Goal: Task Accomplishment & Management: Manage account settings

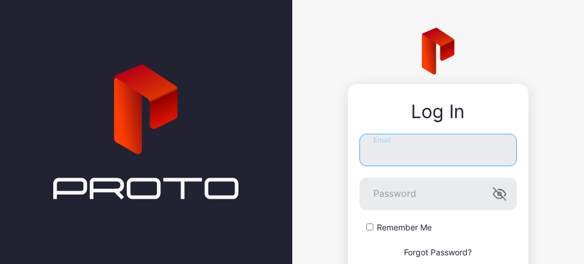
type input "**********"
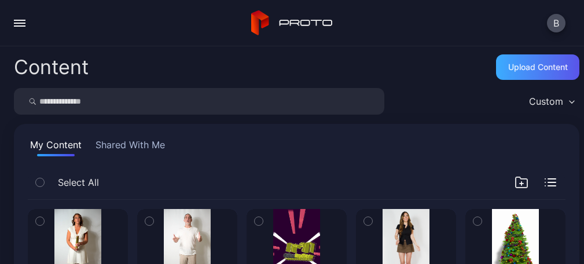
click at [522, 64] on div "Upload Content" at bounding box center [538, 66] width 60 height 9
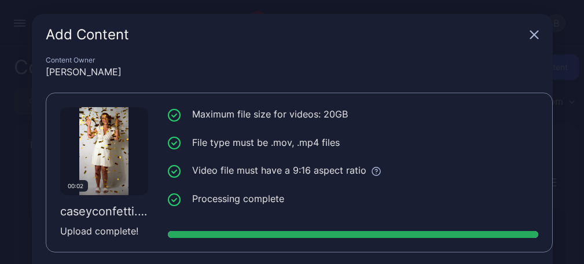
click at [530, 33] on icon "button" at bounding box center [534, 35] width 8 height 8
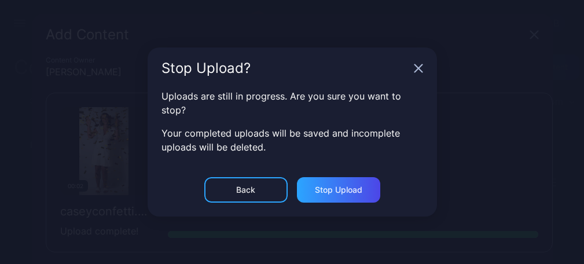
click at [259, 196] on div "Back" at bounding box center [245, 189] width 83 height 25
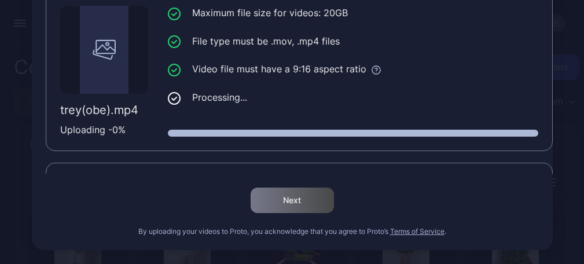
scroll to position [447, 0]
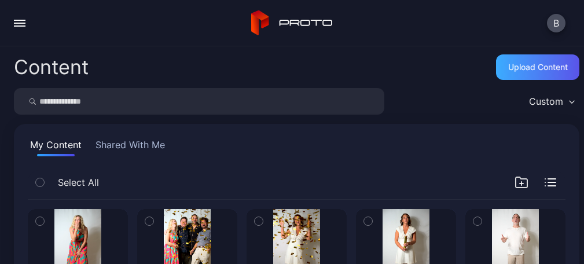
click at [519, 62] on div "Upload Content" at bounding box center [538, 66] width 60 height 9
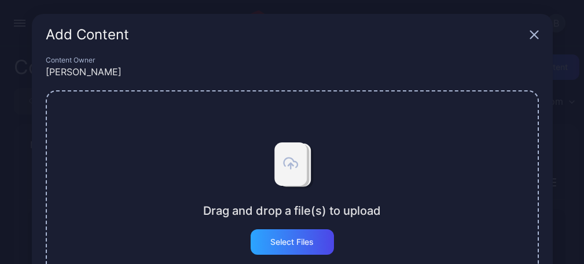
click at [274, 259] on div "Drag and drop a file(s) to upload Select Files" at bounding box center [292, 194] width 493 height 208
click at [318, 235] on div "Select Files" at bounding box center [291, 241] width 83 height 25
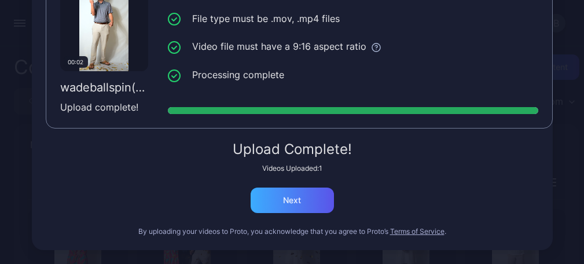
scroll to position [124, 0]
click at [299, 206] on div "Next" at bounding box center [291, 199] width 83 height 25
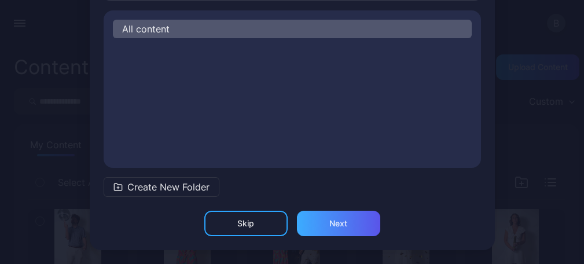
scroll to position [104, 0]
click at [329, 219] on div "Next" at bounding box center [338, 223] width 18 height 9
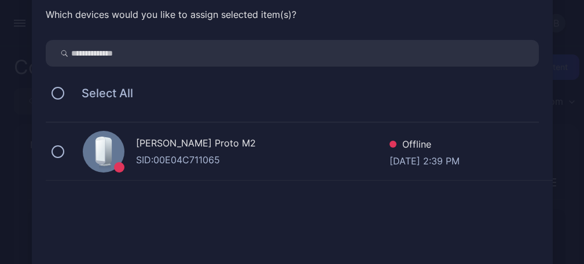
scroll to position [130, 0]
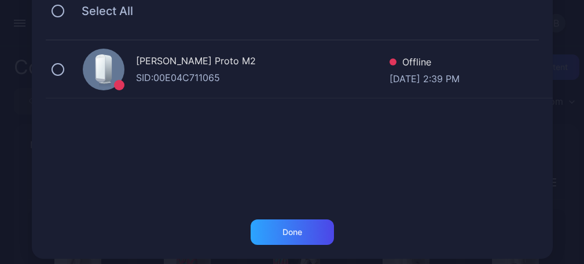
click at [54, 59] on div "[PERSON_NAME] Proto M2 SID: 00E04C711065 Offline [DATE] 2:39 PM" at bounding box center [299, 69] width 507 height 58
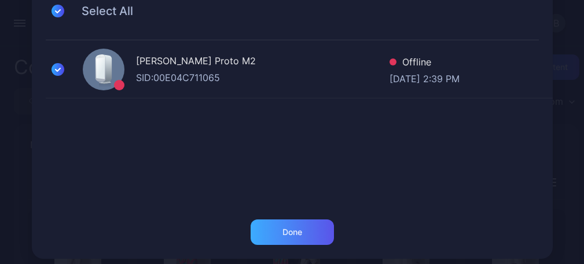
click at [322, 230] on div "Done" at bounding box center [291, 231] width 83 height 25
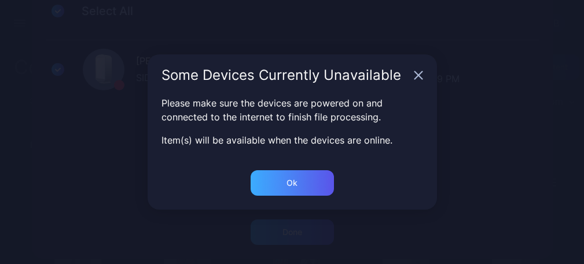
click at [307, 179] on div "Ok" at bounding box center [291, 182] width 83 height 25
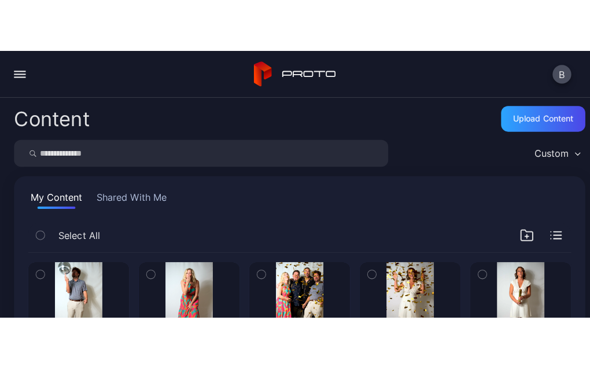
scroll to position [0, 0]
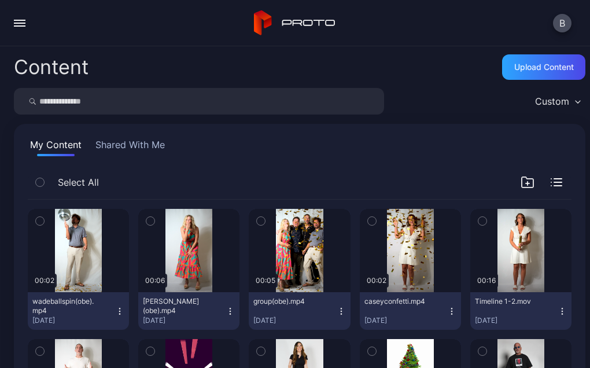
click at [371, 213] on button "button" at bounding box center [372, 221] width 24 height 24
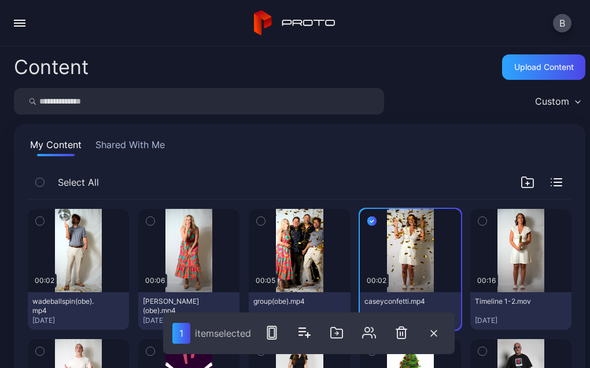
click at [256, 219] on div "button" at bounding box center [260, 220] width 9 height 9
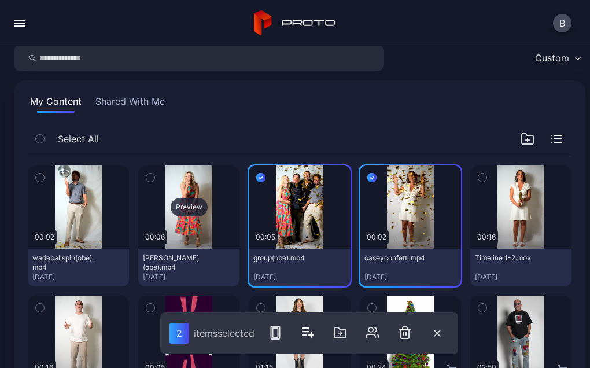
scroll to position [127, 0]
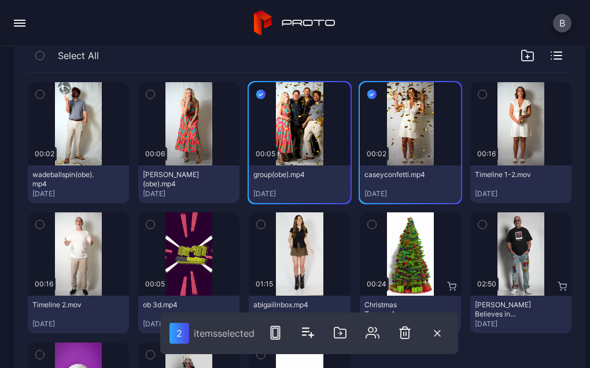
click at [146, 223] on icon "button" at bounding box center [150, 224] width 8 height 13
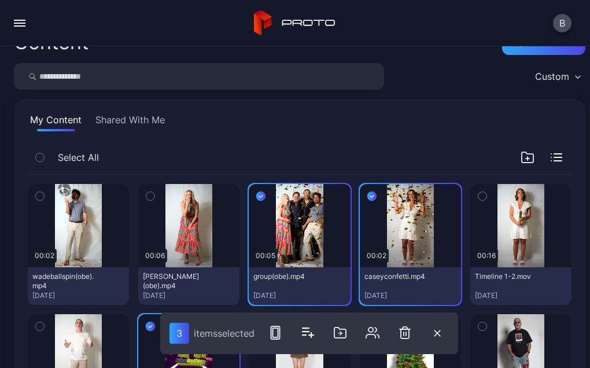
scroll to position [121, 0]
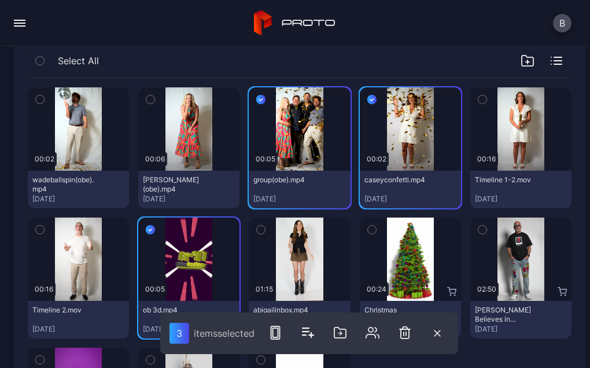
click at [39, 98] on icon "button" at bounding box center [40, 99] width 8 height 13
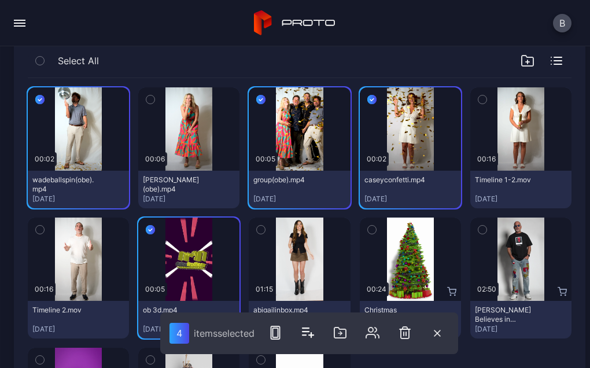
click at [150, 99] on icon "button" at bounding box center [150, 99] width 8 height 13
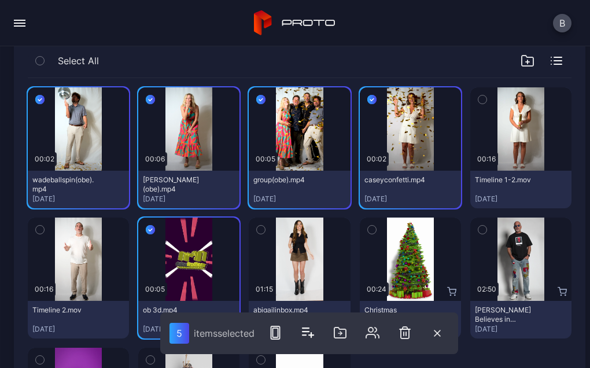
click at [481, 99] on icon "button" at bounding box center [482, 100] width 3 height 2
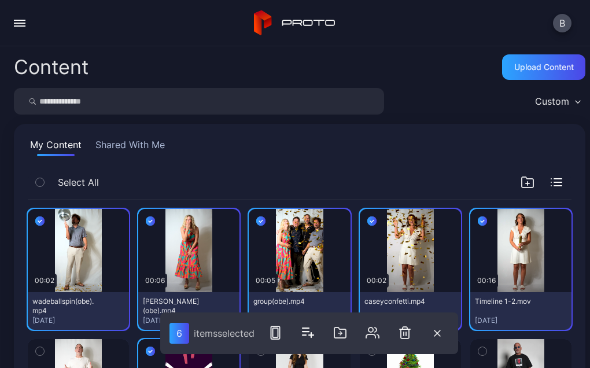
scroll to position [0, 0]
click at [523, 64] on div "Upload Content" at bounding box center [544, 66] width 60 height 9
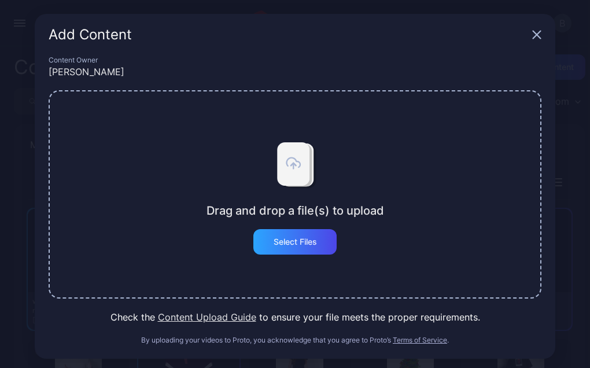
click at [532, 35] on icon "button" at bounding box center [536, 34] width 9 height 9
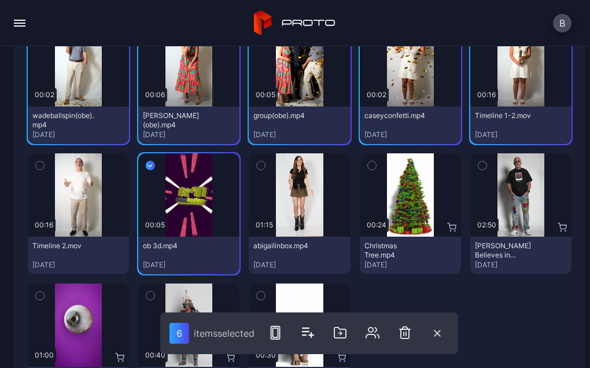
scroll to position [189, 0]
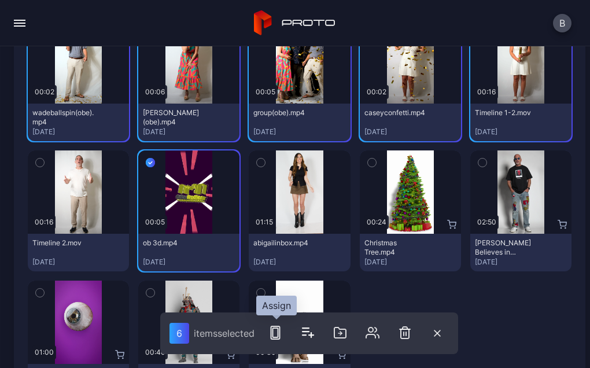
click at [270, 263] on icon "button" at bounding box center [275, 333] width 14 height 14
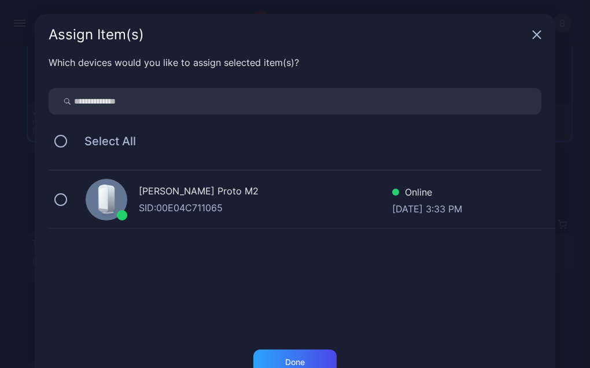
click at [49, 200] on div "[PERSON_NAME] Proto M2 SID: 00E04C711065 Online [DATE] 3:33 PM" at bounding box center [302, 200] width 507 height 58
click at [296, 263] on div "Done" at bounding box center [295, 362] width 20 height 9
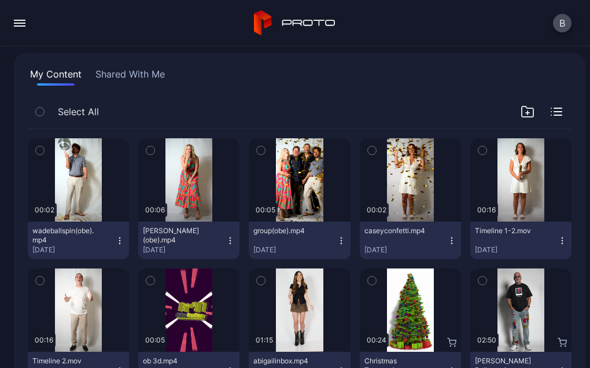
scroll to position [121, 0]
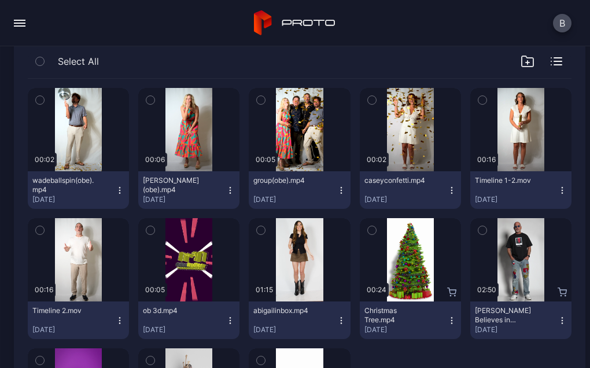
click at [39, 98] on icon "button" at bounding box center [40, 100] width 8 height 13
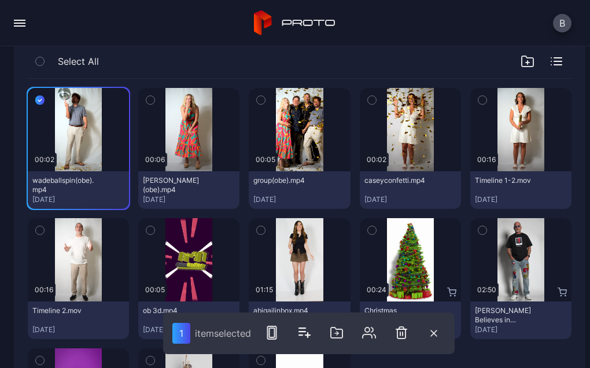
click at [148, 97] on icon "button" at bounding box center [150, 100] width 8 height 13
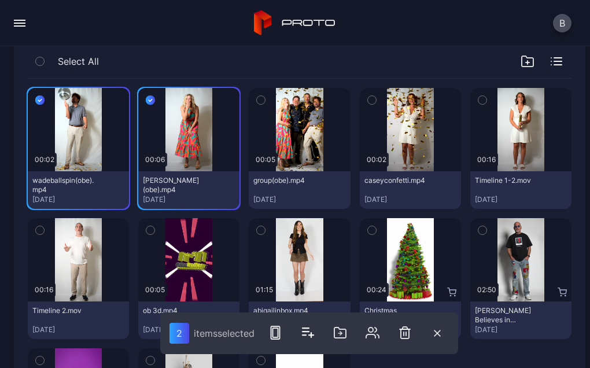
click at [257, 97] on icon "button" at bounding box center [261, 100] width 8 height 13
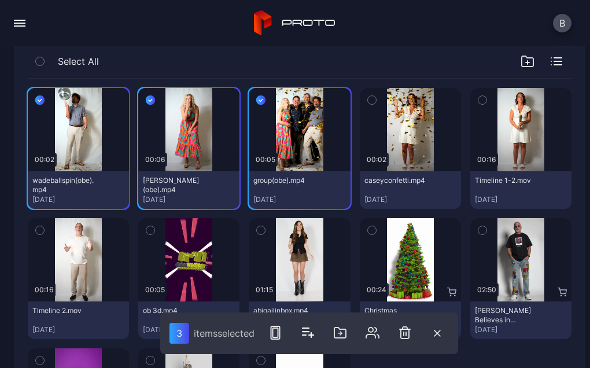
click at [368, 100] on icon "button" at bounding box center [372, 100] width 8 height 13
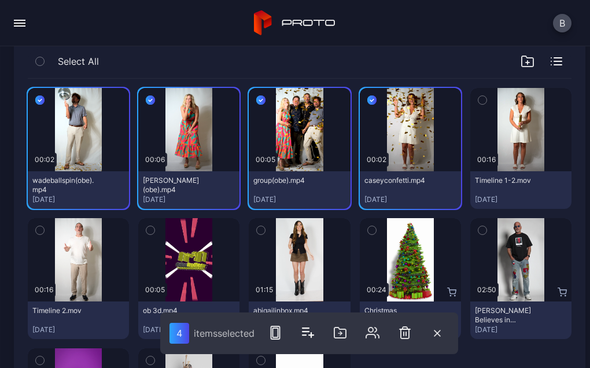
click at [478, 97] on icon "button" at bounding box center [482, 100] width 8 height 13
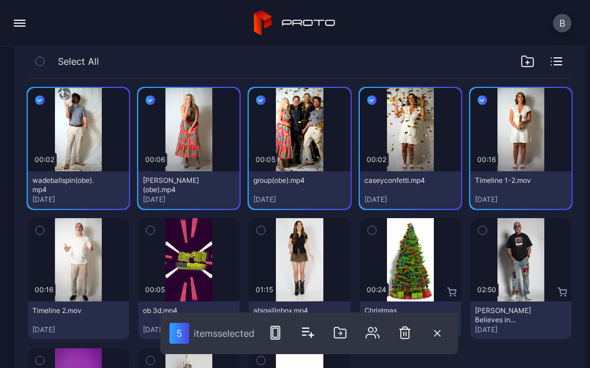
click at [149, 224] on icon "button" at bounding box center [150, 230] width 8 height 13
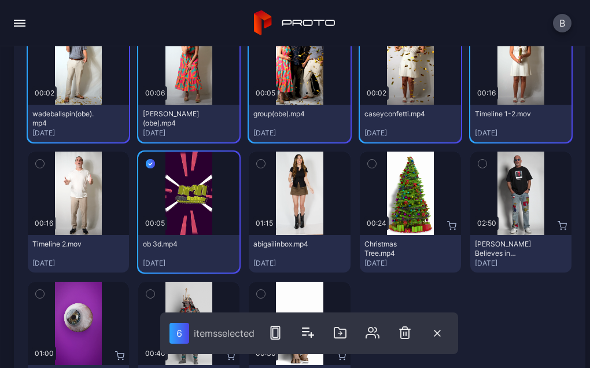
scroll to position [189, 0]
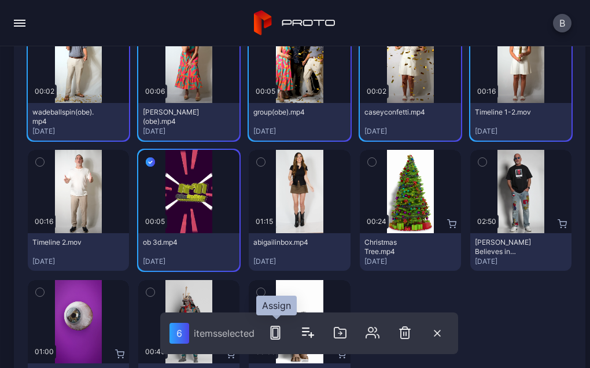
click at [275, 263] on rect "button" at bounding box center [274, 332] width 5 height 9
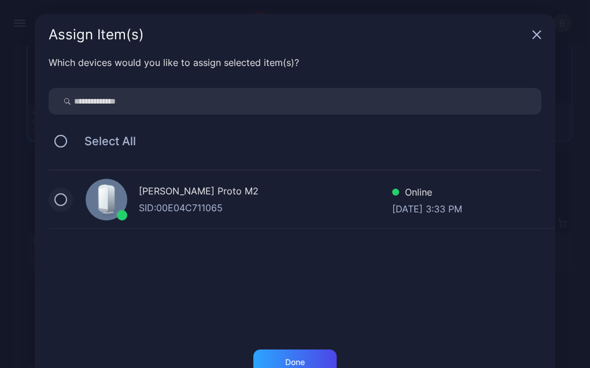
click at [54, 200] on button at bounding box center [60, 199] width 13 height 13
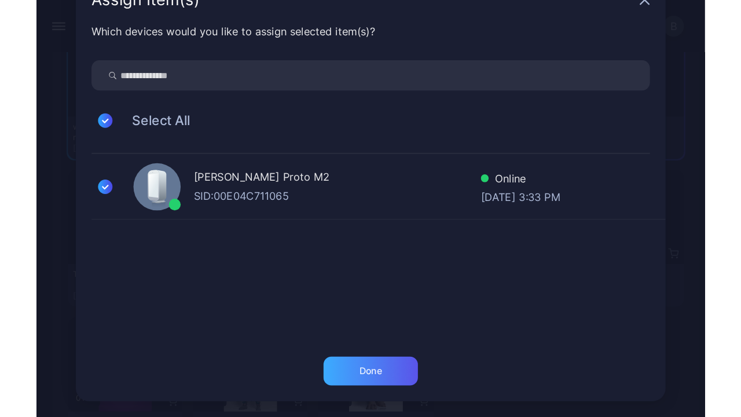
scroll to position [35, 0]
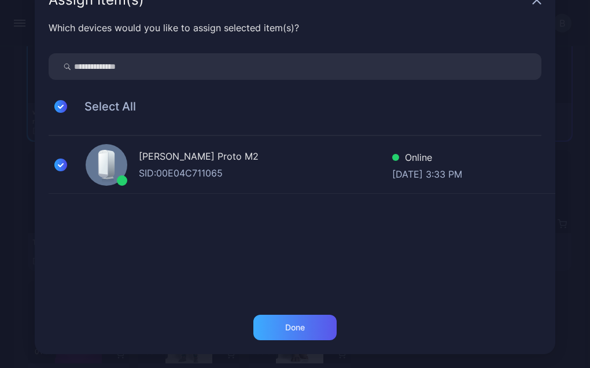
click at [285, 263] on div "Done" at bounding box center [295, 327] width 20 height 9
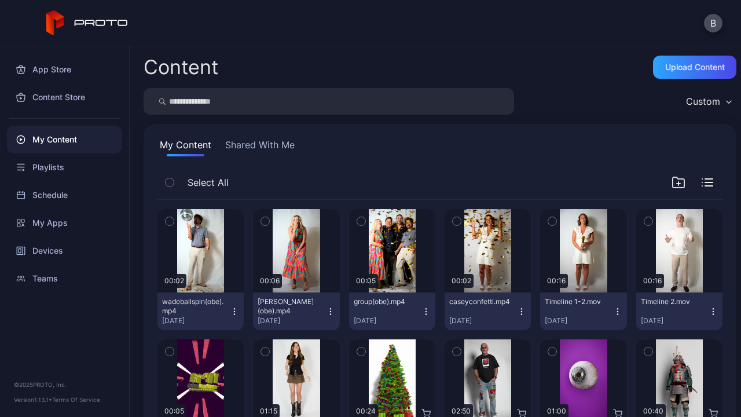
scroll to position [0, 0]
click at [46, 167] on div "Playlists" at bounding box center [64, 167] width 115 height 28
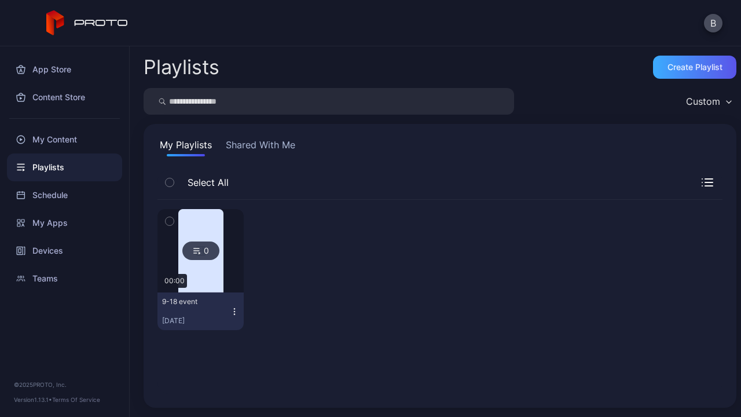
click at [583, 71] on div "Create Playlist" at bounding box center [694, 66] width 55 height 9
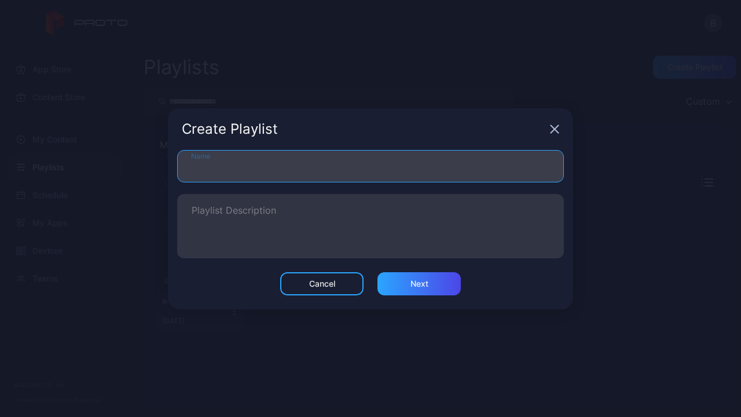
click at [415, 167] on input "Name" at bounding box center [370, 166] width 386 height 32
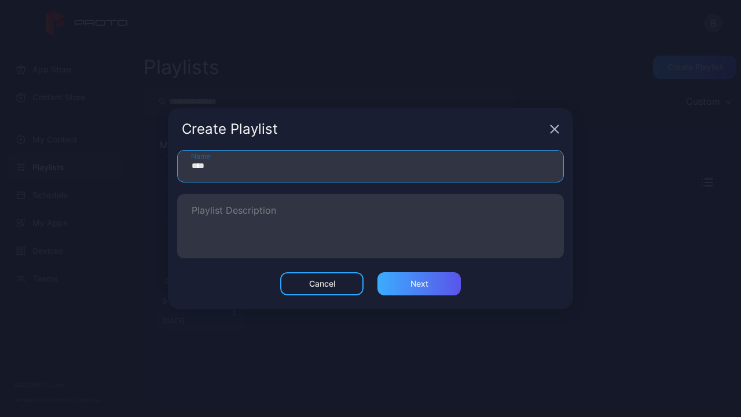
type input "****"
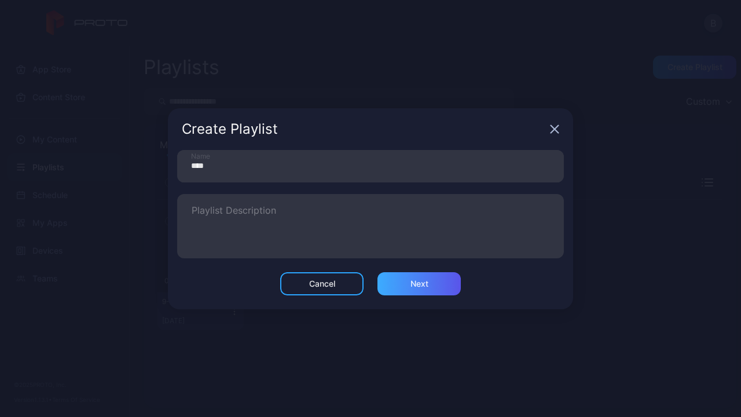
click at [426, 263] on div "Next" at bounding box center [419, 283] width 18 height 9
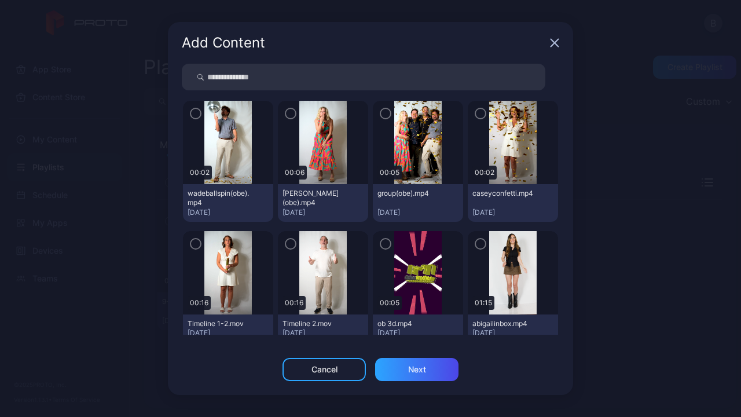
click at [189, 246] on div at bounding box center [228, 272] width 90 height 83
click at [197, 245] on icon "button" at bounding box center [195, 243] width 9 height 13
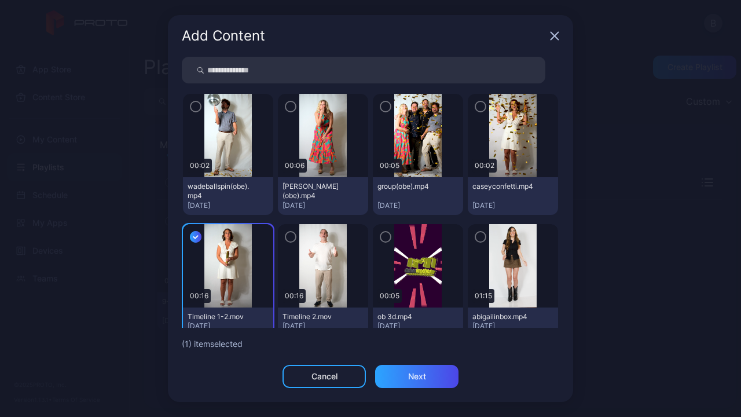
click at [323, 263] on div "Cancel" at bounding box center [324, 375] width 26 height 9
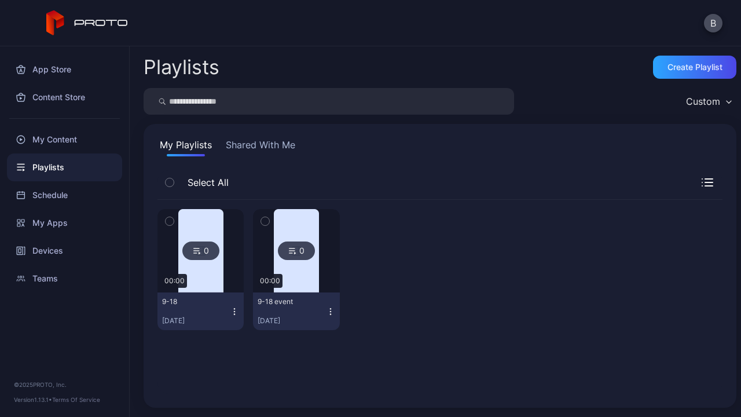
click at [170, 216] on icon "button" at bounding box center [169, 221] width 8 height 13
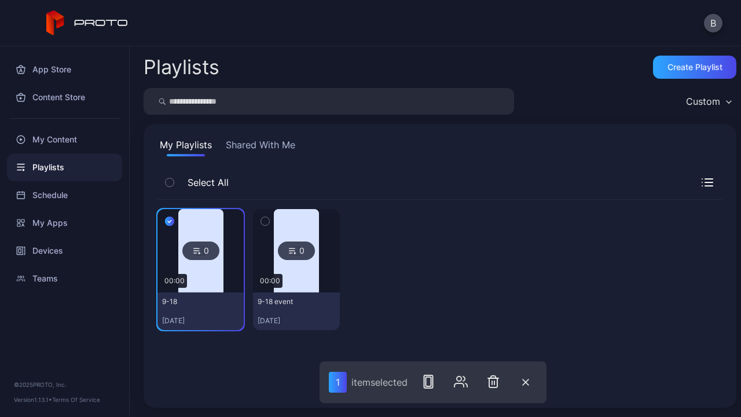
click at [262, 216] on icon "button" at bounding box center [265, 221] width 8 height 13
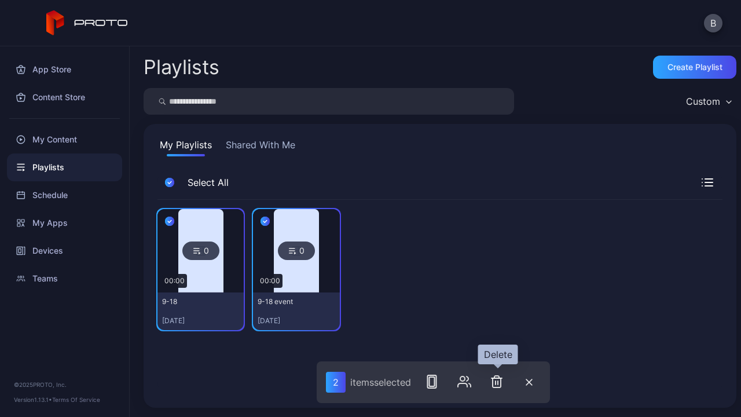
click at [498, 263] on icon "button" at bounding box center [496, 381] width 14 height 14
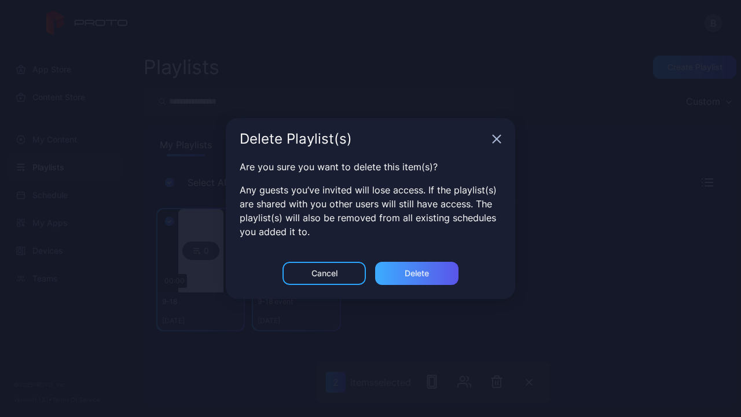
click at [403, 263] on div "Delete" at bounding box center [416, 272] width 83 height 23
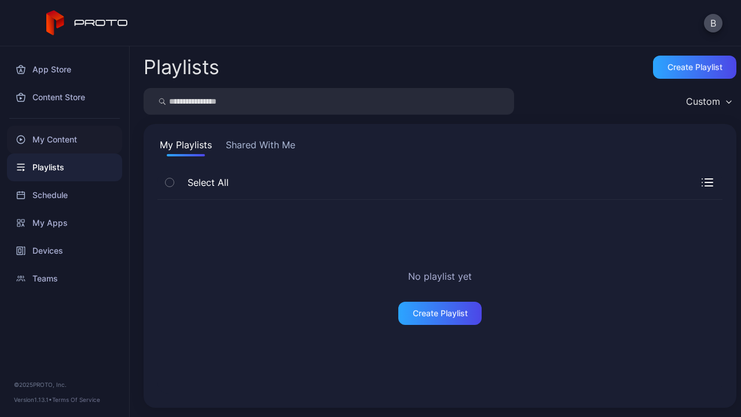
click at [76, 134] on div "My Content" at bounding box center [64, 140] width 115 height 28
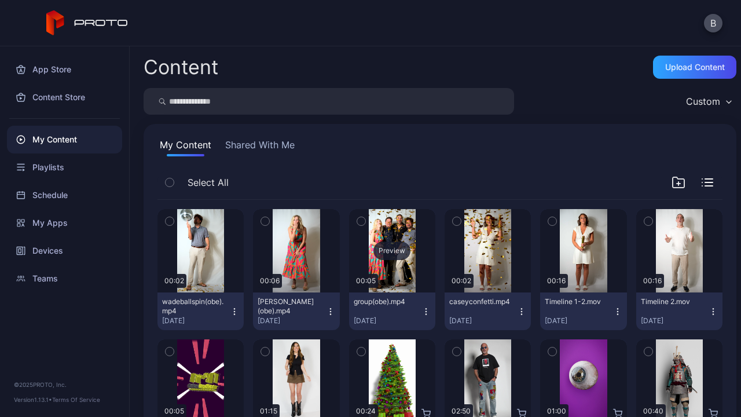
click at [388, 243] on div "Preview" at bounding box center [391, 250] width 37 height 19
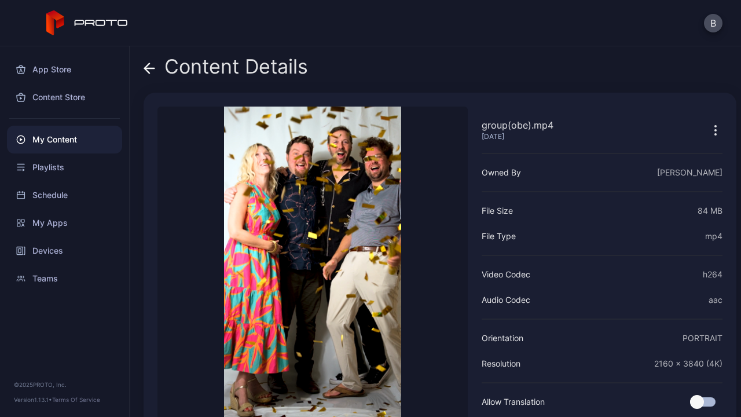
click at [60, 152] on div "My Content" at bounding box center [64, 140] width 115 height 28
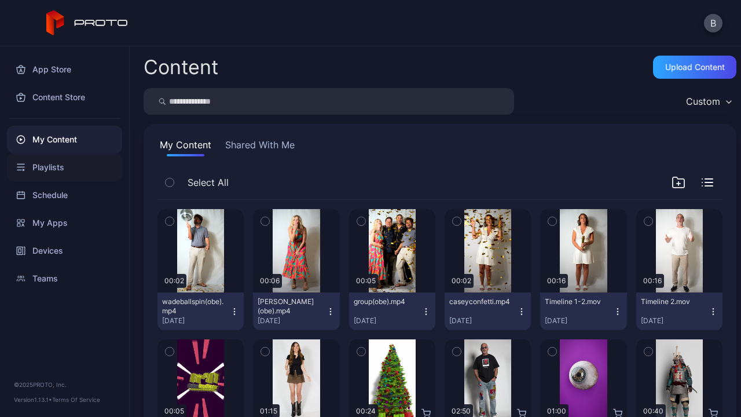
click at [53, 167] on div "Playlists" at bounding box center [64, 167] width 115 height 28
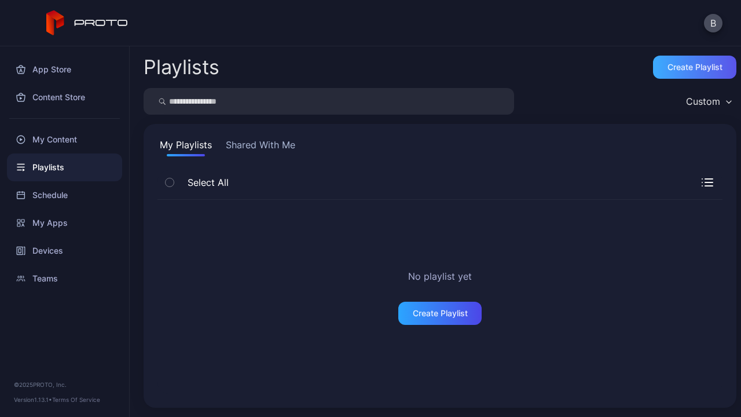
click at [583, 60] on div "Create Playlist" at bounding box center [694, 67] width 83 height 23
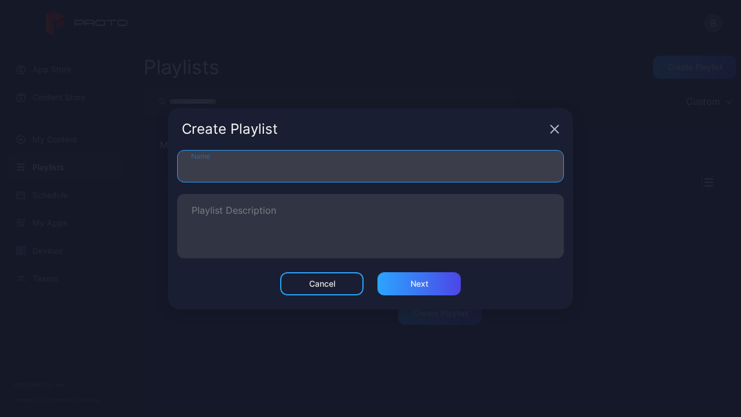
click at [301, 159] on input "Name" at bounding box center [370, 166] width 386 height 32
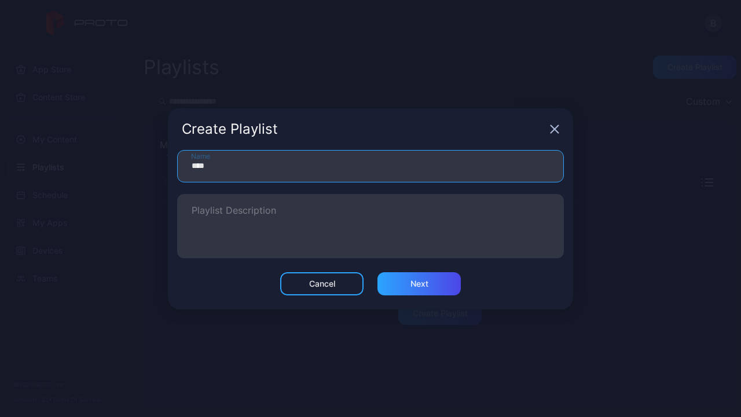
type input "****"
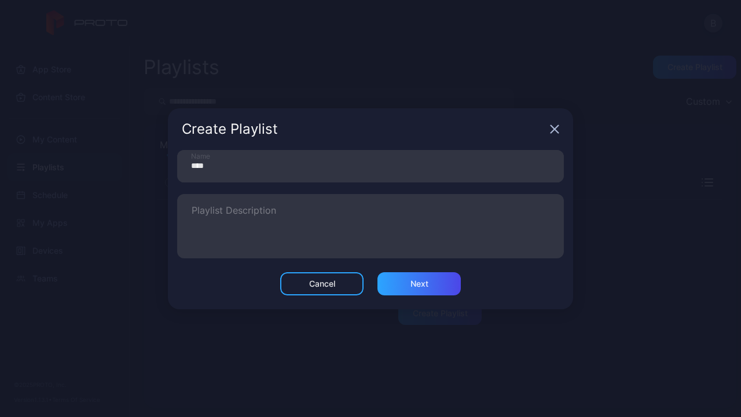
click at [419, 263] on div "Cancel Next" at bounding box center [370, 290] width 405 height 37
click at [427, 263] on div "Next" at bounding box center [419, 283] width 18 height 9
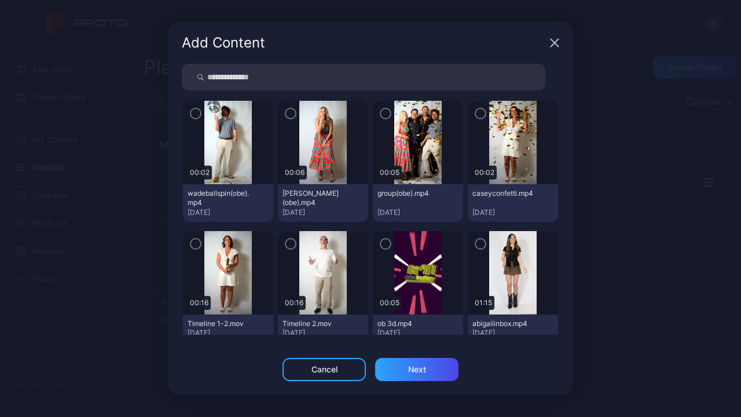
click at [193, 243] on icon "button" at bounding box center [195, 243] width 9 height 13
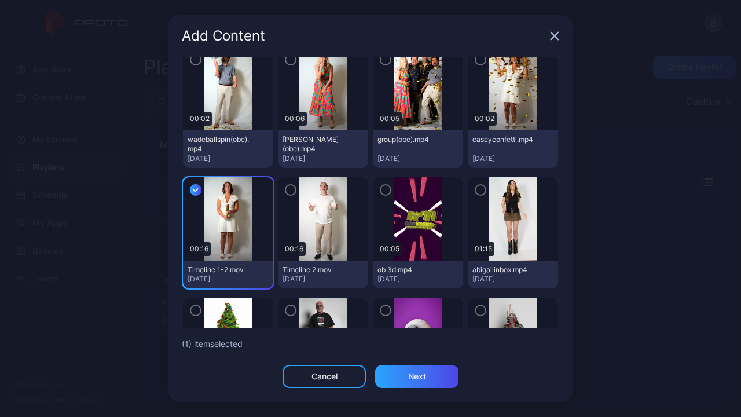
scroll to position [49, 0]
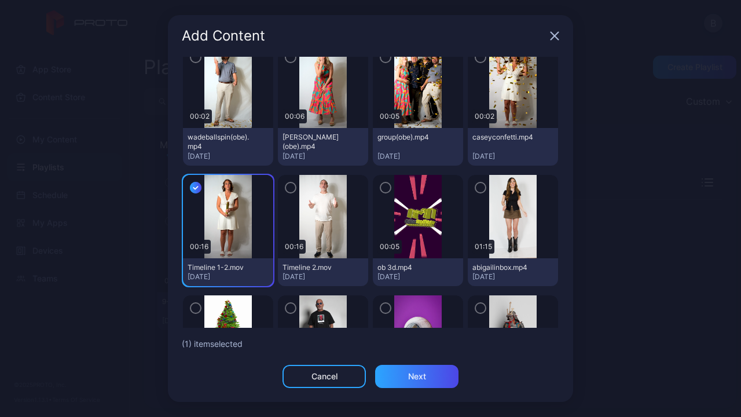
click at [384, 188] on icon "button" at bounding box center [385, 188] width 3 height 2
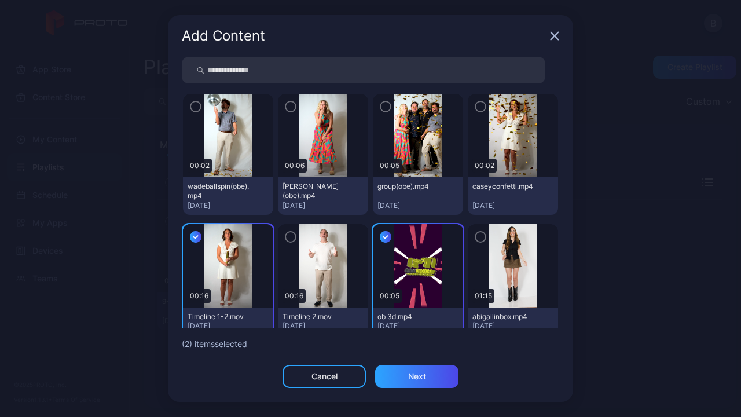
scroll to position [0, 0]
click at [476, 110] on icon "button" at bounding box center [480, 106] width 9 height 13
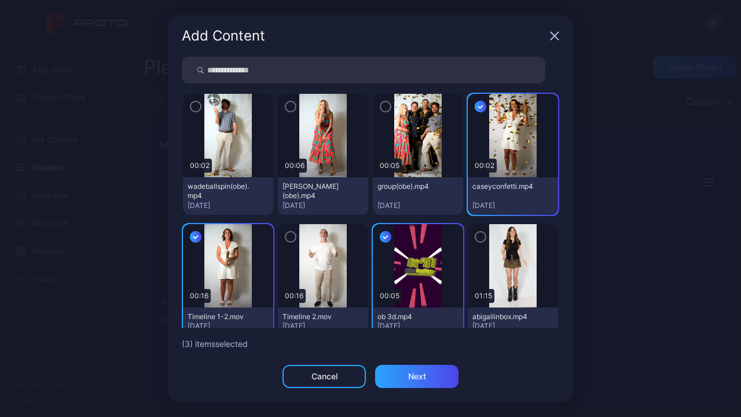
click at [381, 106] on icon "button" at bounding box center [385, 106] width 9 height 13
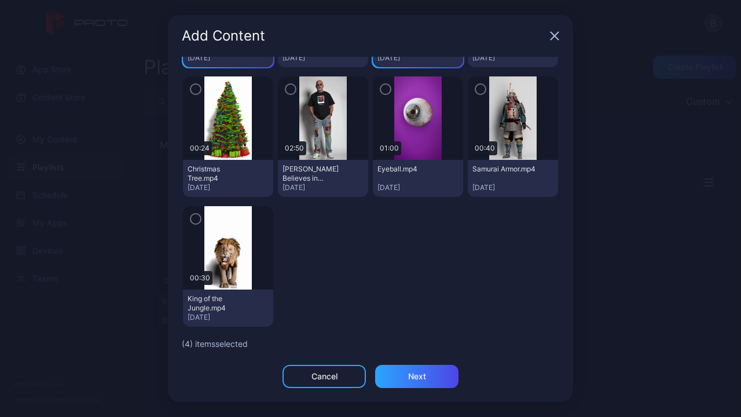
scroll to position [268, 0]
click at [193, 220] on icon "button" at bounding box center [195, 218] width 9 height 13
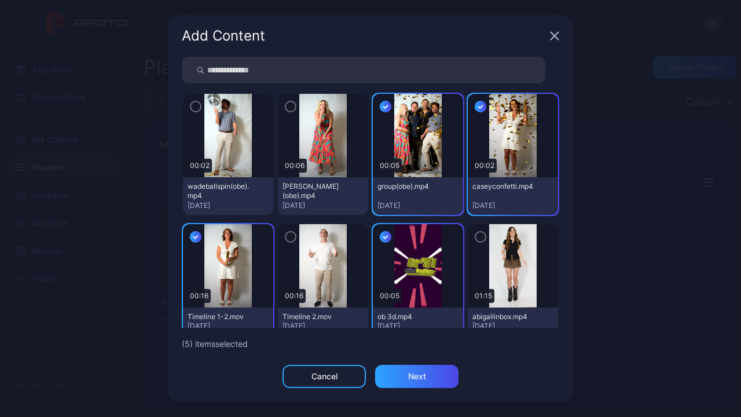
scroll to position [0, 0]
click at [197, 107] on icon "button" at bounding box center [195, 106] width 9 height 13
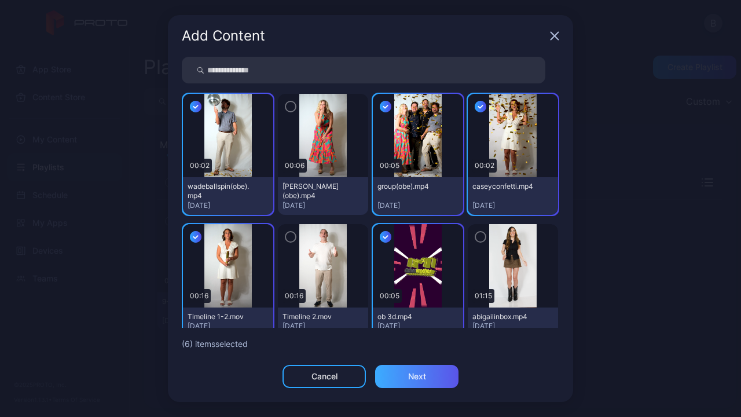
click at [422, 263] on div "Next" at bounding box center [417, 375] width 18 height 9
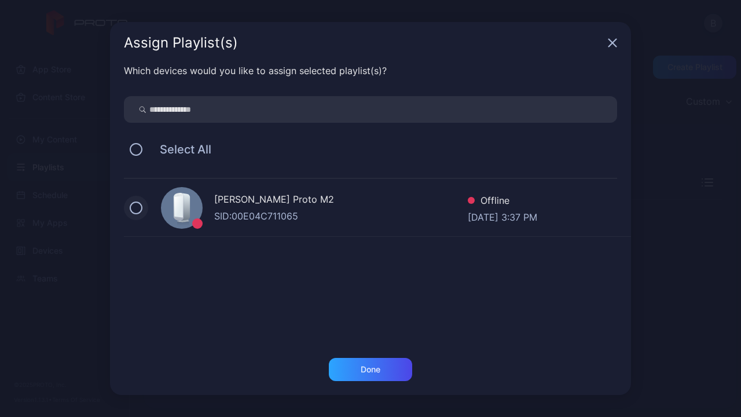
click at [134, 209] on button at bounding box center [136, 207] width 13 height 13
click at [378, 263] on div "Done" at bounding box center [370, 368] width 20 height 9
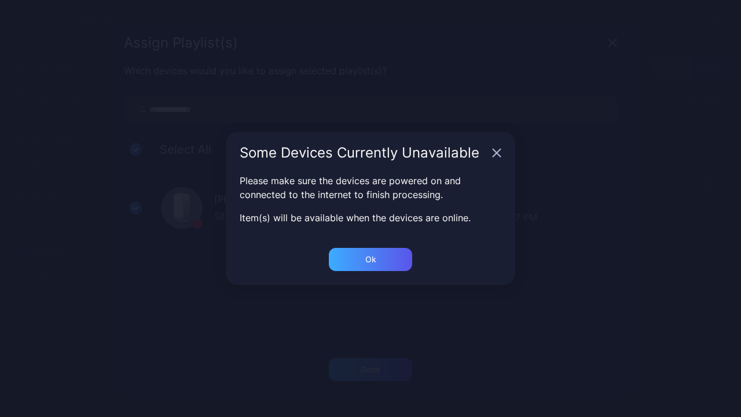
click at [353, 254] on div "Ok" at bounding box center [370, 259] width 83 height 23
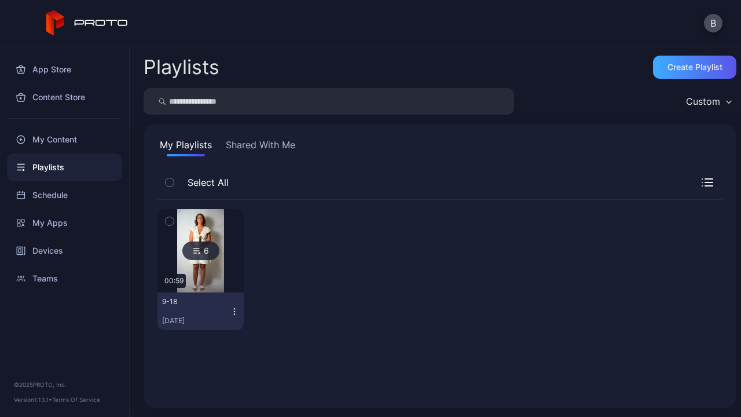
click at [583, 67] on div "Create Playlist" at bounding box center [694, 66] width 55 height 9
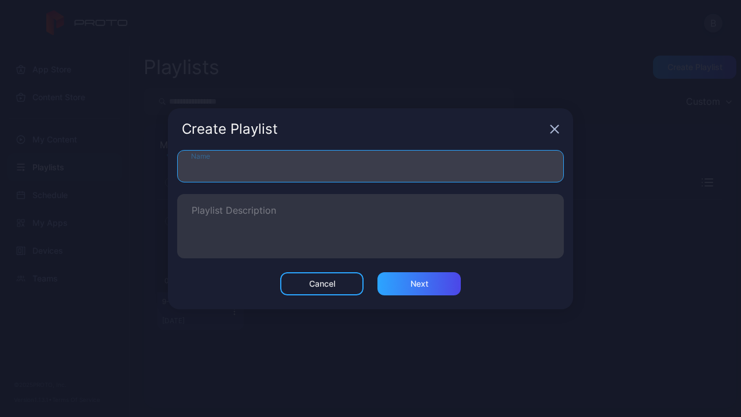
click at [281, 171] on input "Name" at bounding box center [370, 166] width 386 height 32
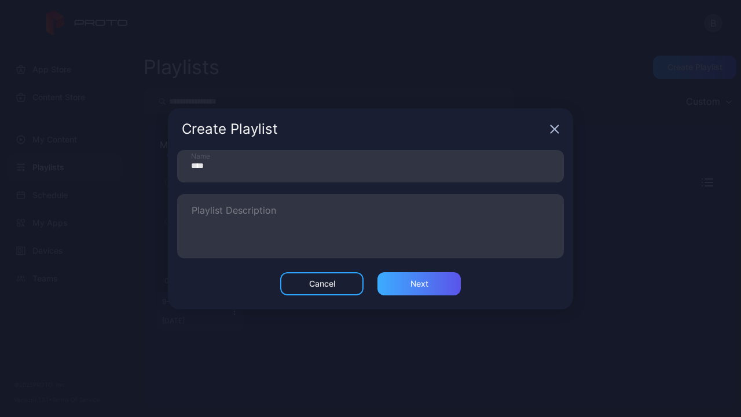
click at [426, 263] on div "Next" at bounding box center [418, 283] width 83 height 23
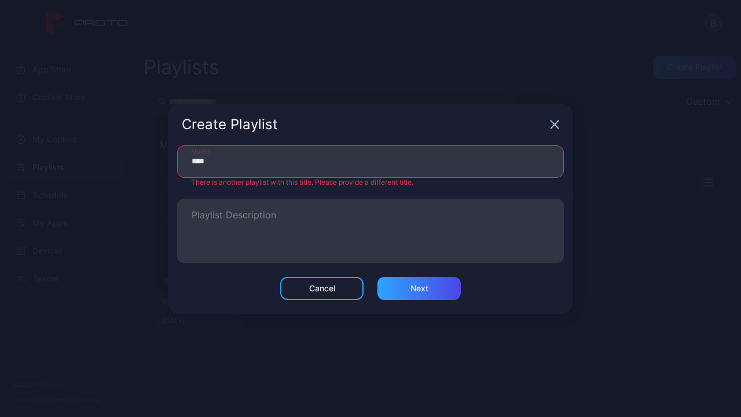
drag, startPoint x: 241, startPoint y: 161, endPoint x: 170, endPoint y: 153, distance: 71.0
click at [170, 153] on div "**** Name There is another playlist with this title. Please provide a different…" at bounding box center [370, 210] width 405 height 131
type input "******"
drag, startPoint x: 223, startPoint y: 181, endPoint x: 398, endPoint y: 278, distance: 200.4
click at [398, 263] on div "Next" at bounding box center [418, 288] width 83 height 23
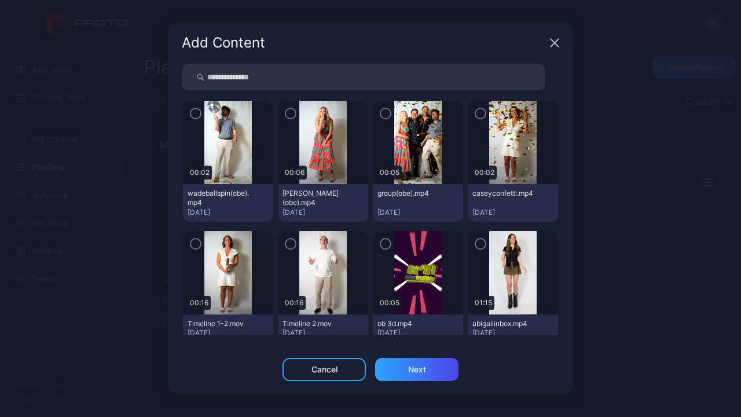
click at [196, 115] on icon "button" at bounding box center [195, 113] width 9 height 13
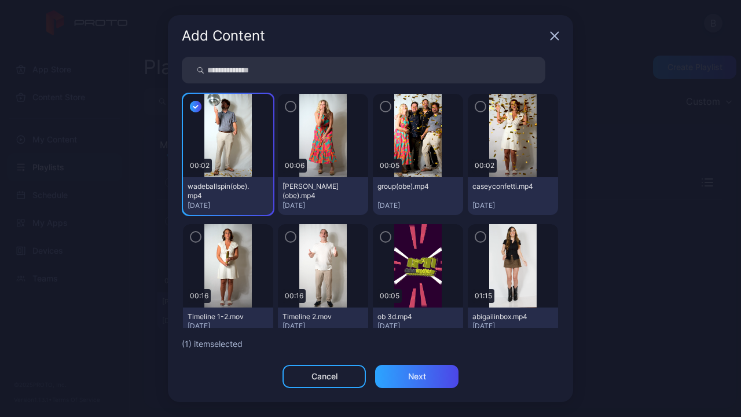
click at [194, 107] on icon "button" at bounding box center [195, 106] width 4 height 3
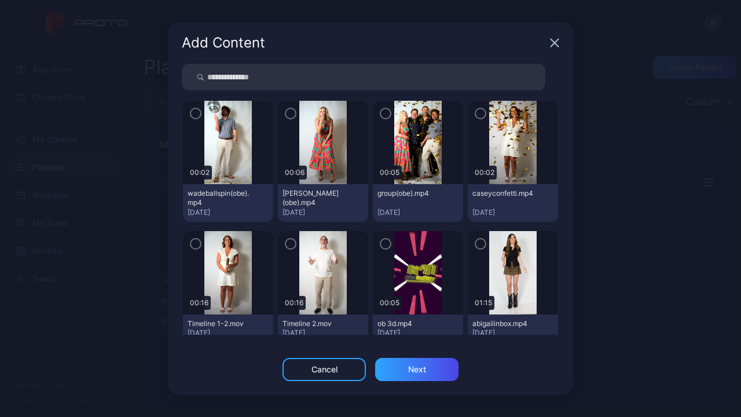
click at [196, 241] on icon "button" at bounding box center [195, 243] width 9 height 13
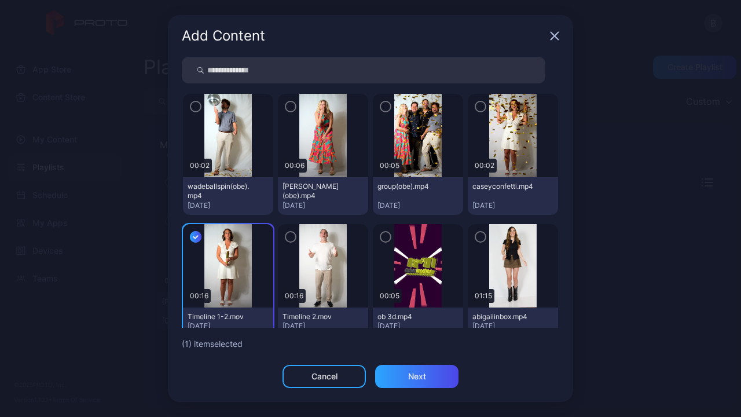
click at [381, 241] on icon "button" at bounding box center [385, 236] width 9 height 13
click at [476, 107] on icon "button" at bounding box center [480, 106] width 9 height 13
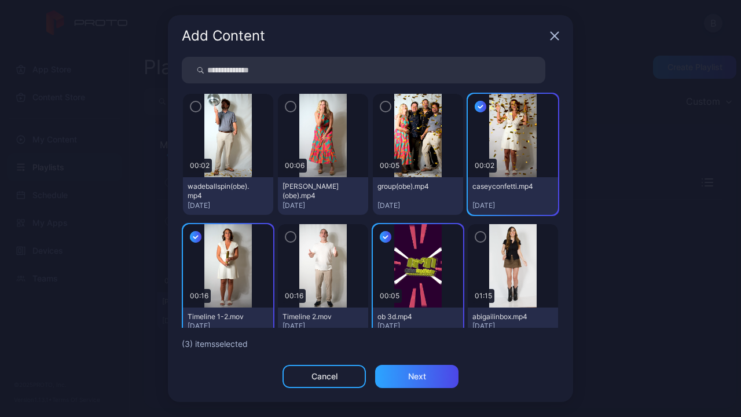
click at [381, 106] on icon "button" at bounding box center [385, 106] width 9 height 13
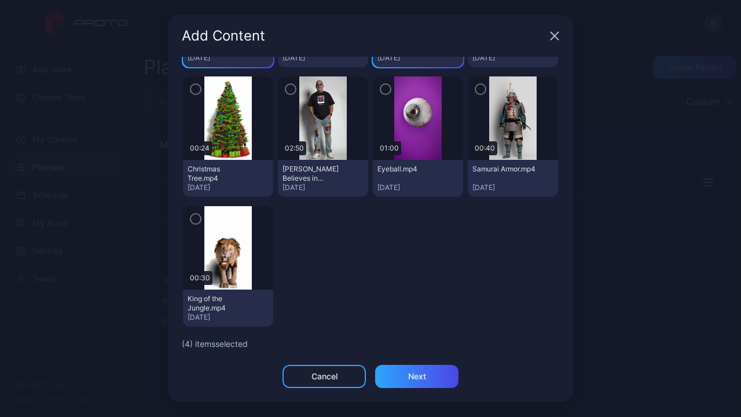
scroll to position [268, 0]
click at [196, 219] on icon "button" at bounding box center [195, 219] width 3 height 2
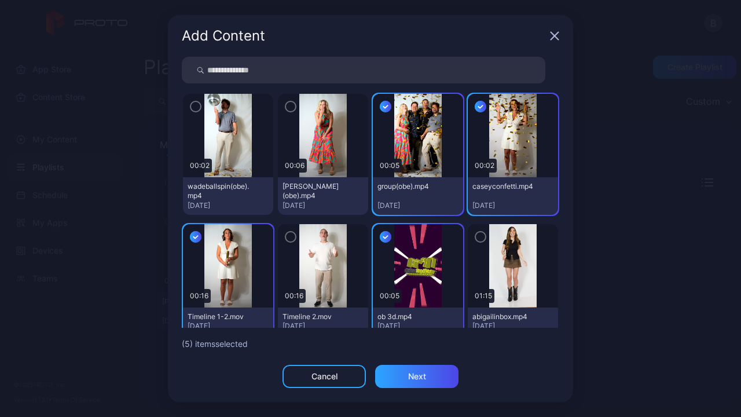
scroll to position [0, 0]
click at [193, 107] on icon "button" at bounding box center [195, 106] width 9 height 13
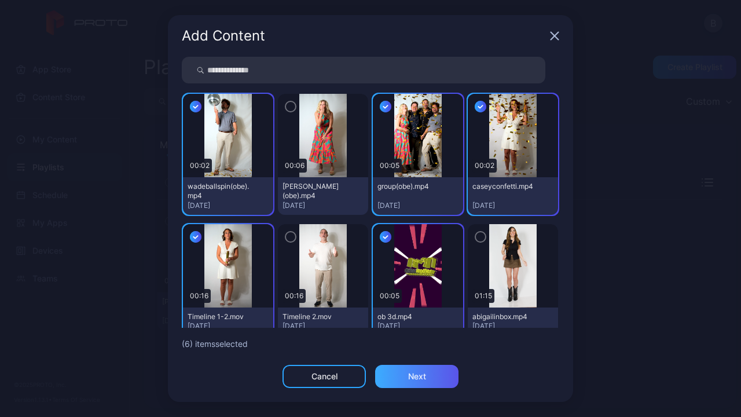
click at [440, 263] on div "Next" at bounding box center [416, 375] width 83 height 23
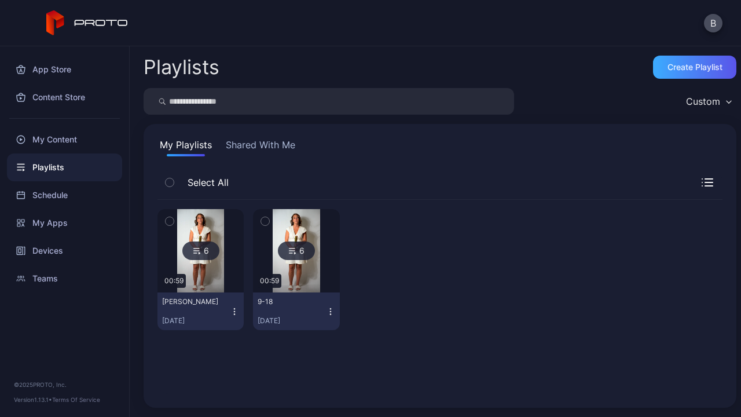
click at [678, 71] on div "Create Playlist" at bounding box center [694, 66] width 55 height 9
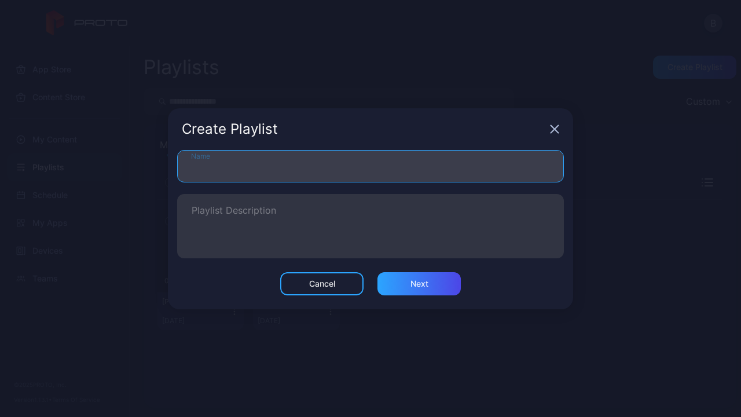
click at [265, 175] on input "Name" at bounding box center [370, 166] width 386 height 32
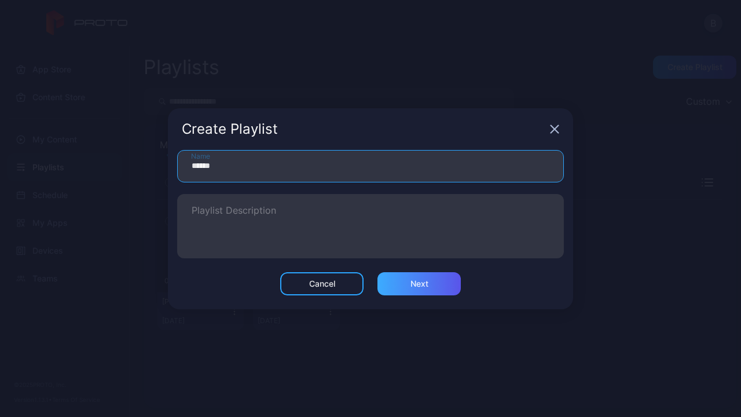
type input "******"
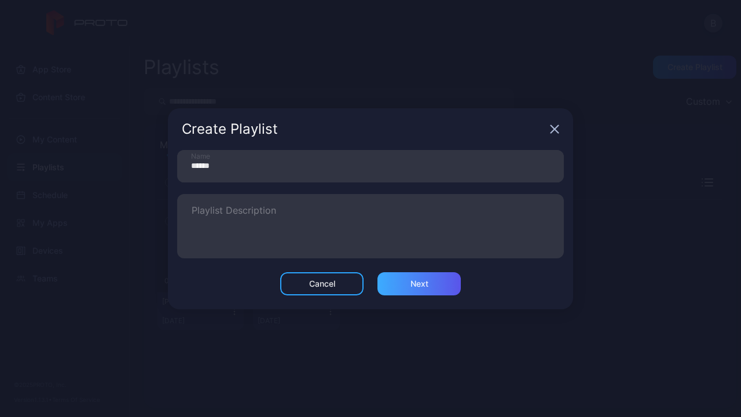
click at [413, 281] on div "Next" at bounding box center [419, 283] width 18 height 9
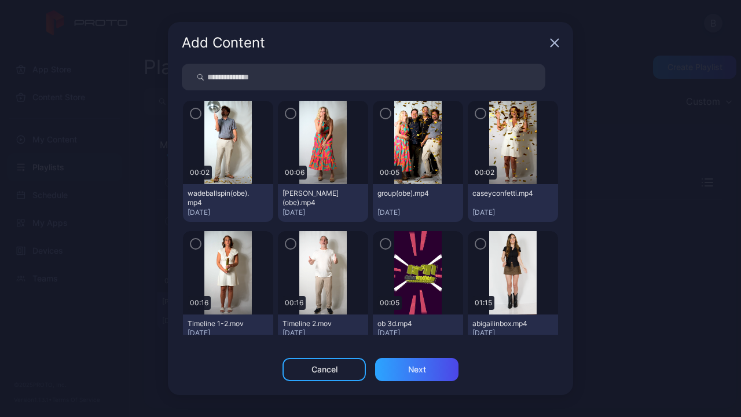
click at [191, 249] on icon "button" at bounding box center [195, 243] width 9 height 13
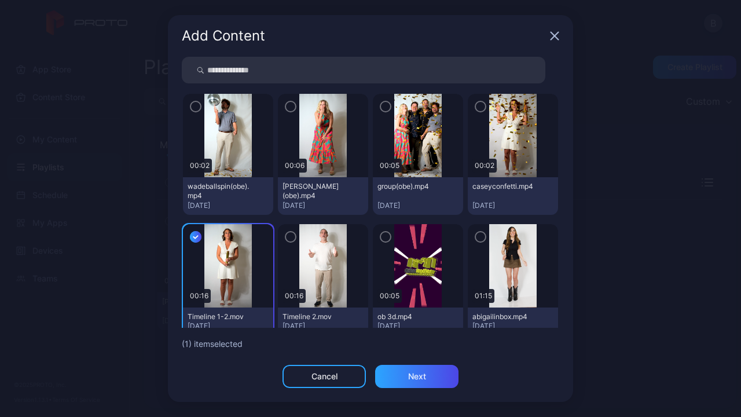
click at [385, 236] on div at bounding box center [418, 265] width 90 height 83
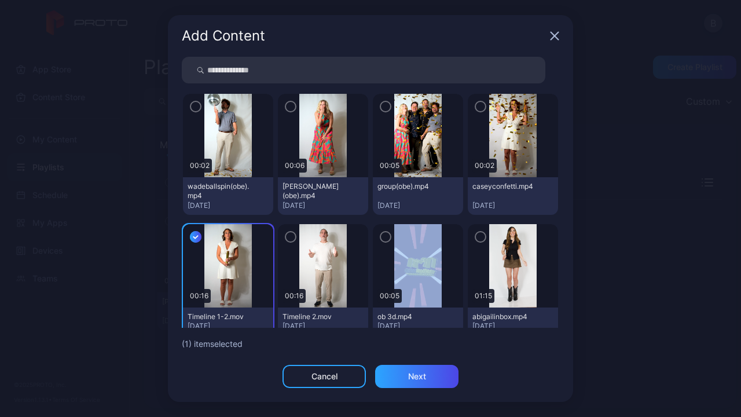
click at [385, 236] on div at bounding box center [418, 265] width 90 height 83
click at [381, 238] on icon "button" at bounding box center [385, 236] width 9 height 13
click at [476, 104] on icon "button" at bounding box center [480, 106] width 9 height 13
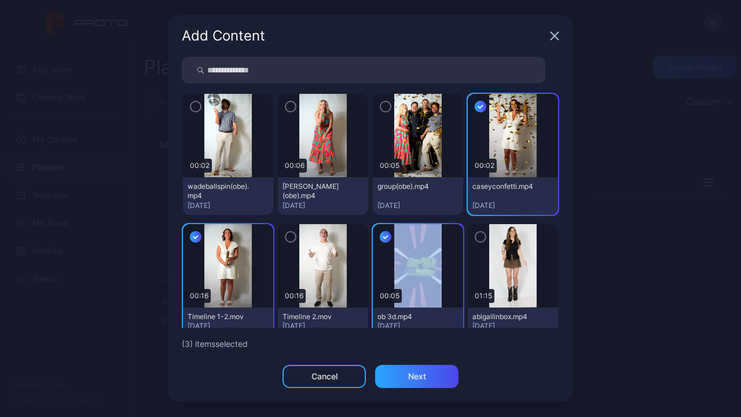
click at [381, 104] on icon "button" at bounding box center [385, 106] width 9 height 13
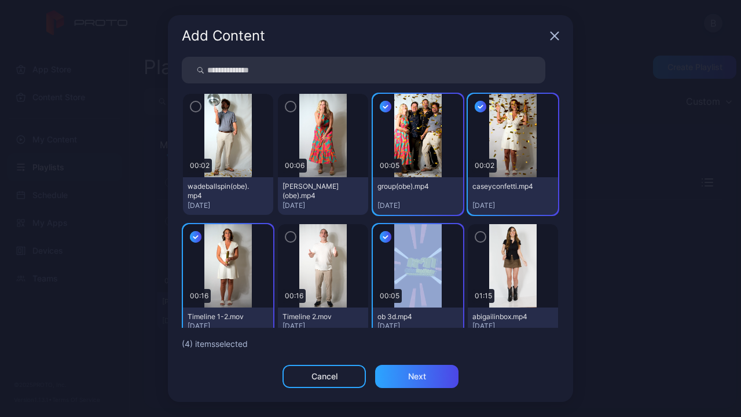
click at [191, 106] on icon "button" at bounding box center [195, 106] width 9 height 13
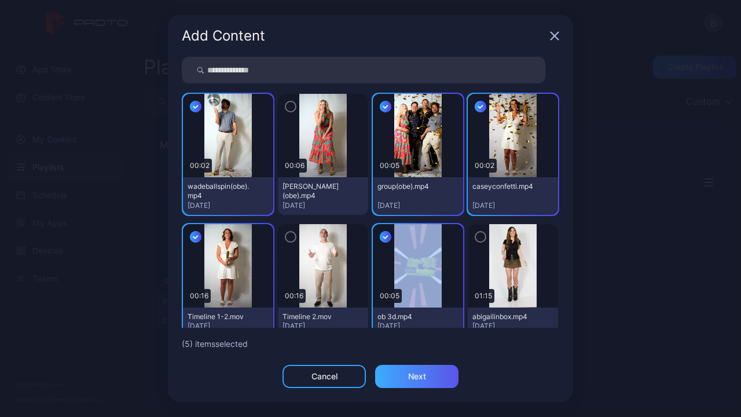
click at [429, 378] on div "Next" at bounding box center [416, 375] width 83 height 23
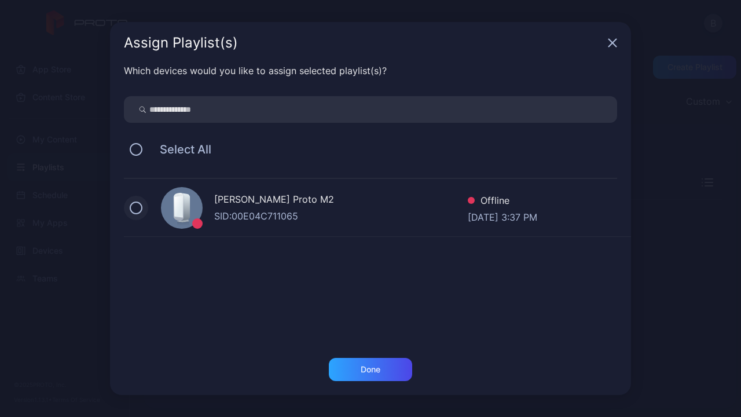
click at [135, 208] on button at bounding box center [136, 207] width 13 height 13
click at [367, 359] on div "Done" at bounding box center [370, 369] width 83 height 23
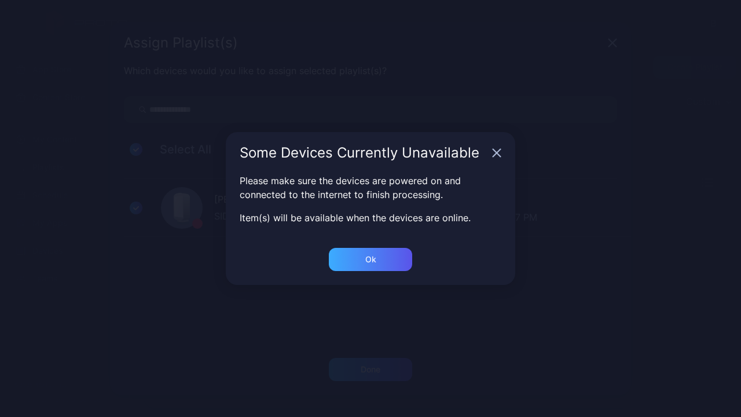
click at [367, 256] on div "Ok" at bounding box center [370, 259] width 11 height 9
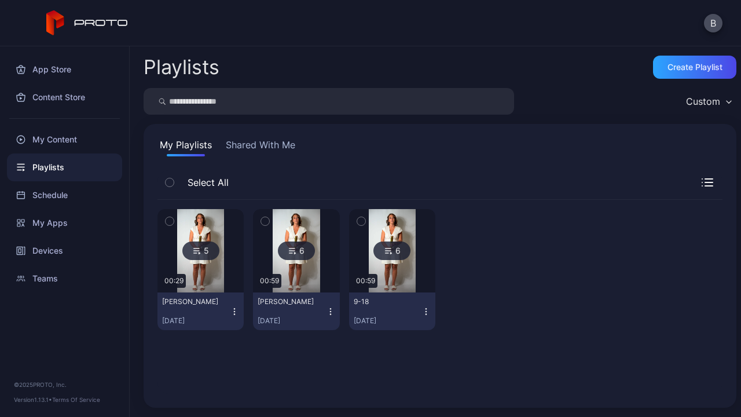
click at [533, 197] on div "5 00:29 duvall Sep 18, 2025 6 00:59 Duvall Sep 18, 2025 6 00:59 9-18 Sep 18, 20…" at bounding box center [439, 296] width 583 height 212
click at [667, 71] on div "Create Playlist" at bounding box center [694, 66] width 55 height 9
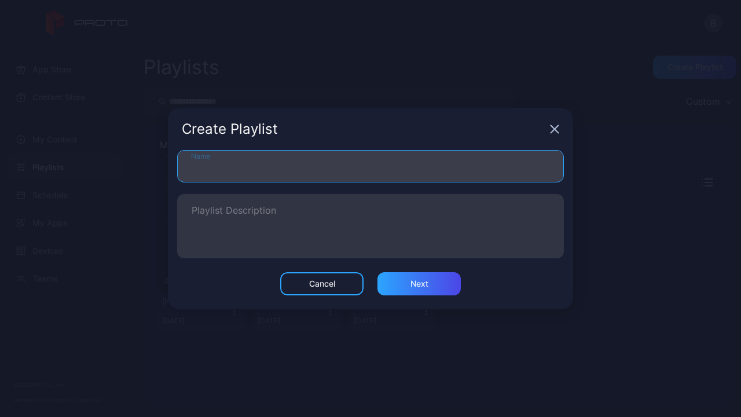
click at [274, 174] on input "Name" at bounding box center [370, 166] width 386 height 32
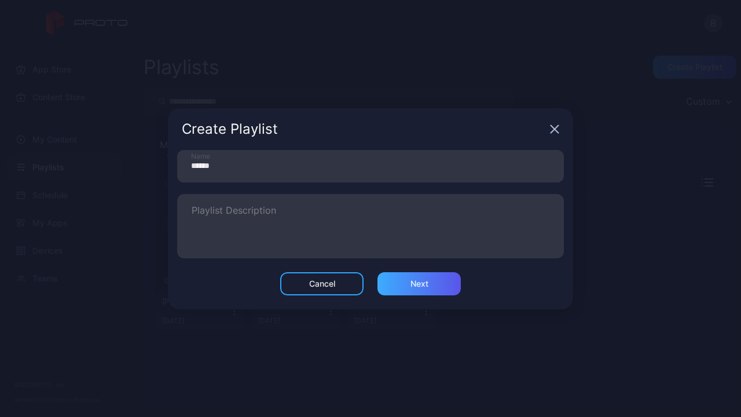
click at [419, 288] on div "Next" at bounding box center [418, 283] width 83 height 23
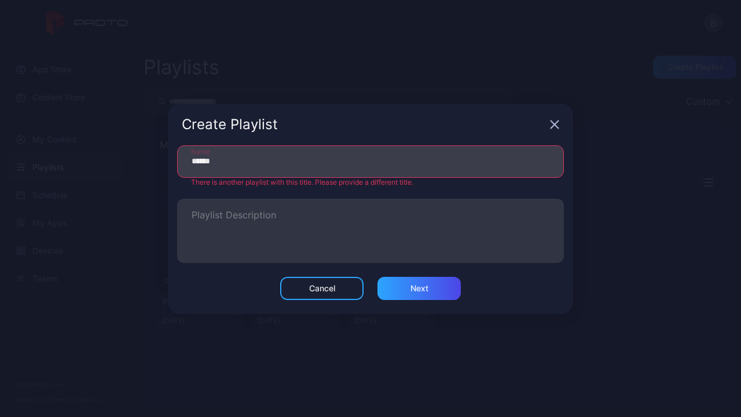
click at [326, 170] on input "******" at bounding box center [370, 161] width 386 height 32
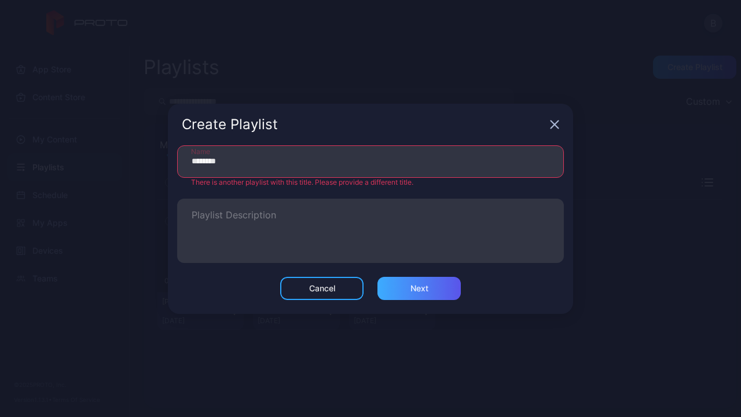
type input "********"
click at [406, 296] on div "Cancel Next" at bounding box center [370, 295] width 405 height 37
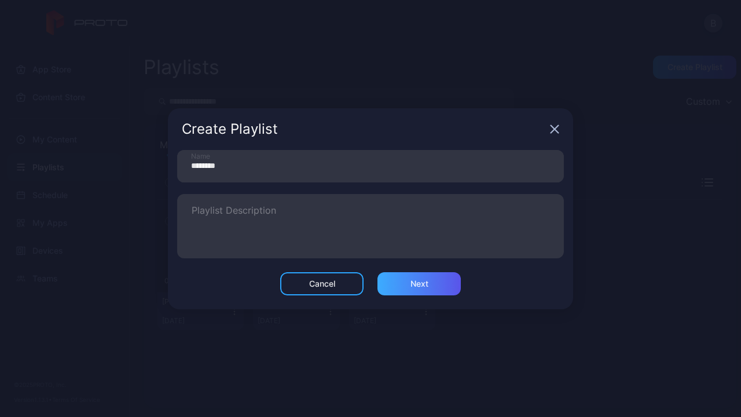
click at [411, 281] on div "Next" at bounding box center [419, 283] width 18 height 9
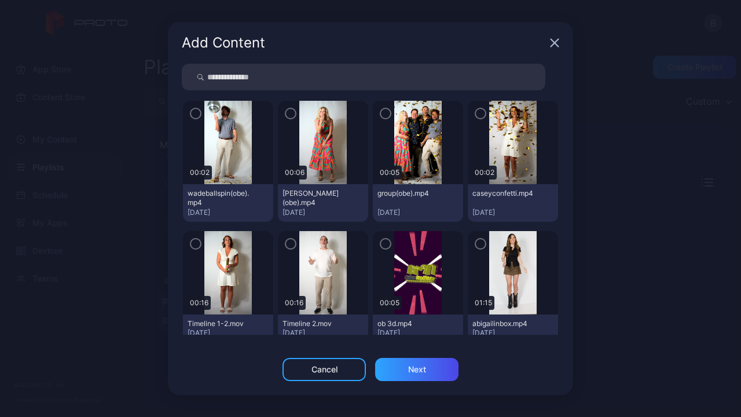
click at [199, 237] on icon "button" at bounding box center [195, 243] width 9 height 13
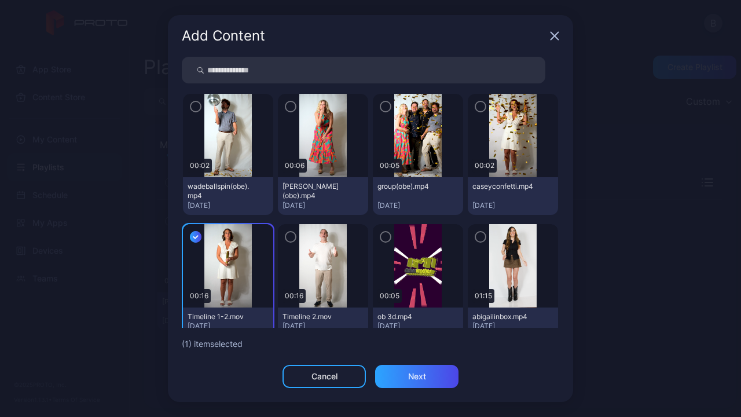
click at [381, 231] on icon "button" at bounding box center [385, 236] width 9 height 13
click at [381, 105] on icon "button" at bounding box center [385, 106] width 9 height 13
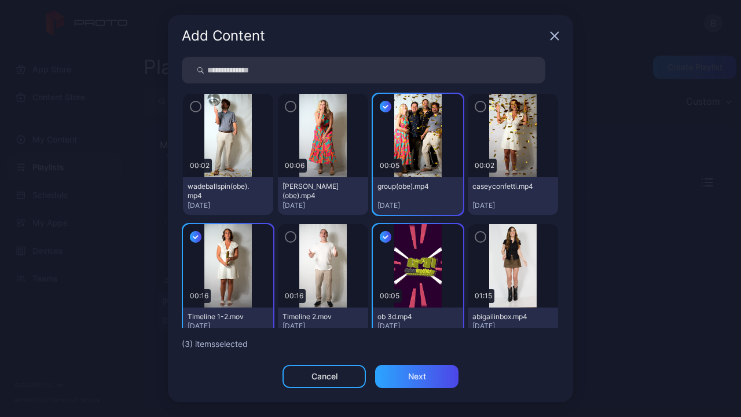
click at [476, 106] on icon "button" at bounding box center [480, 106] width 9 height 13
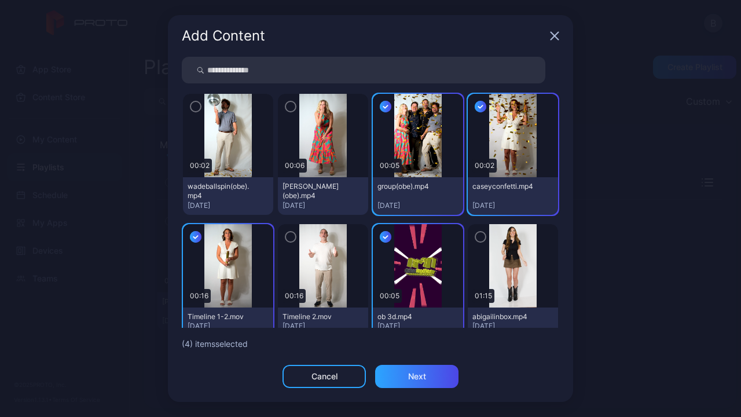
click at [199, 105] on icon "button" at bounding box center [195, 106] width 9 height 13
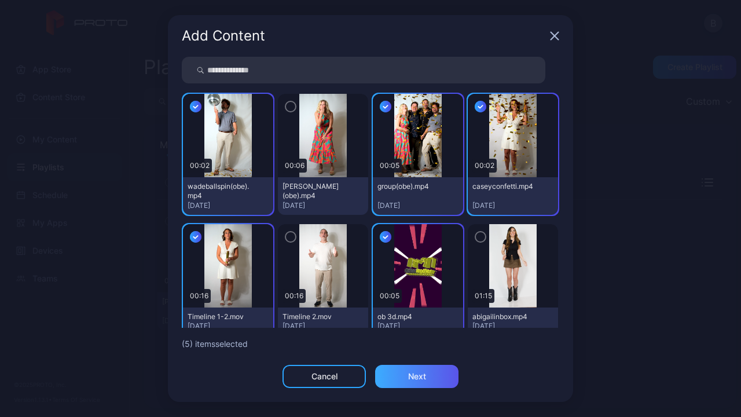
click at [417, 382] on div "Next" at bounding box center [416, 375] width 83 height 23
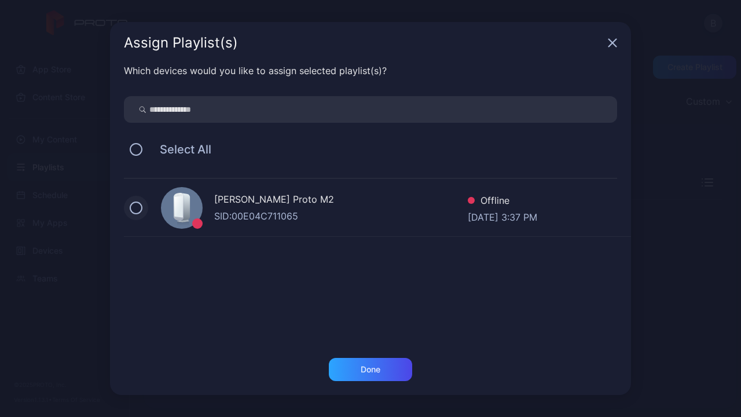
click at [132, 205] on button at bounding box center [136, 207] width 13 height 13
click at [372, 382] on div "Done" at bounding box center [370, 376] width 521 height 37
click at [382, 368] on div "Done" at bounding box center [370, 369] width 83 height 23
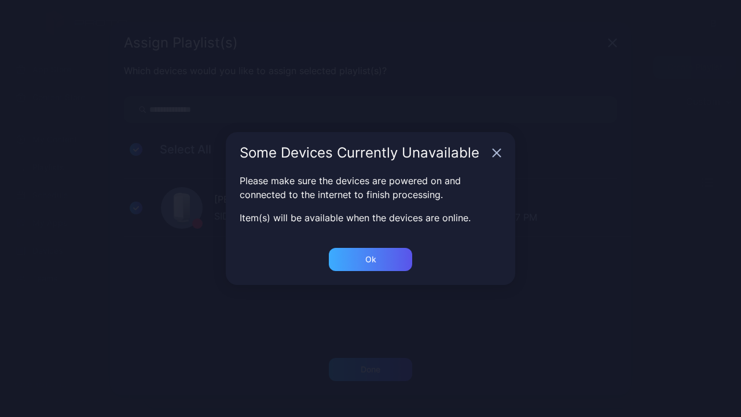
click at [366, 261] on div "Ok" at bounding box center [370, 259] width 11 height 9
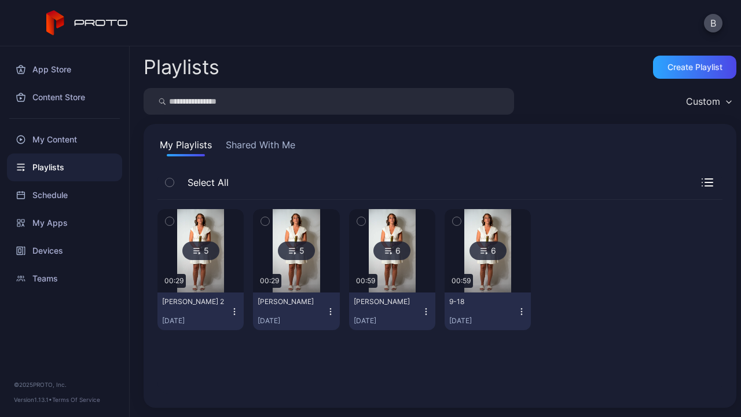
click at [59, 135] on div "My Content" at bounding box center [64, 140] width 115 height 28
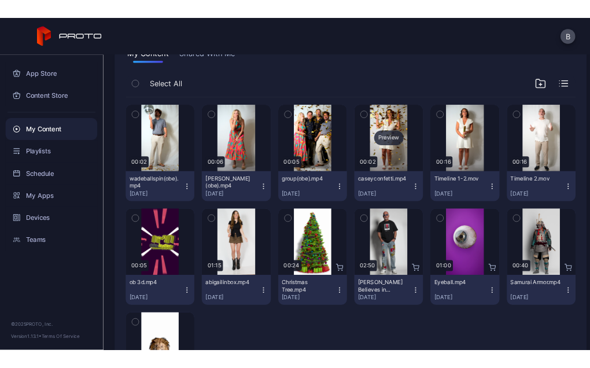
scroll to position [121, 0]
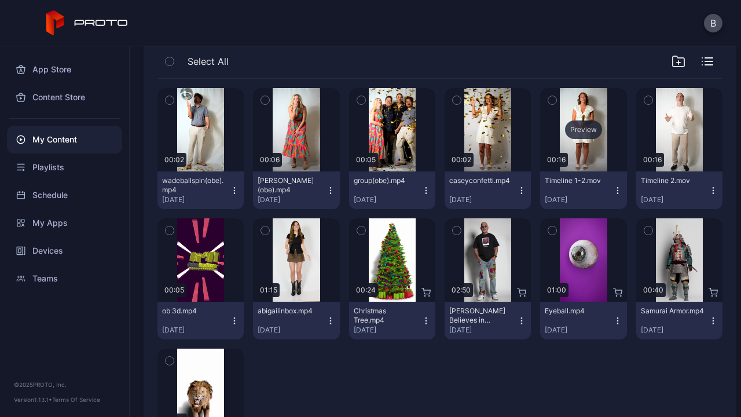
click at [567, 128] on div "Preview" at bounding box center [583, 129] width 37 height 19
